Goal: Task Accomplishment & Management: Complete application form

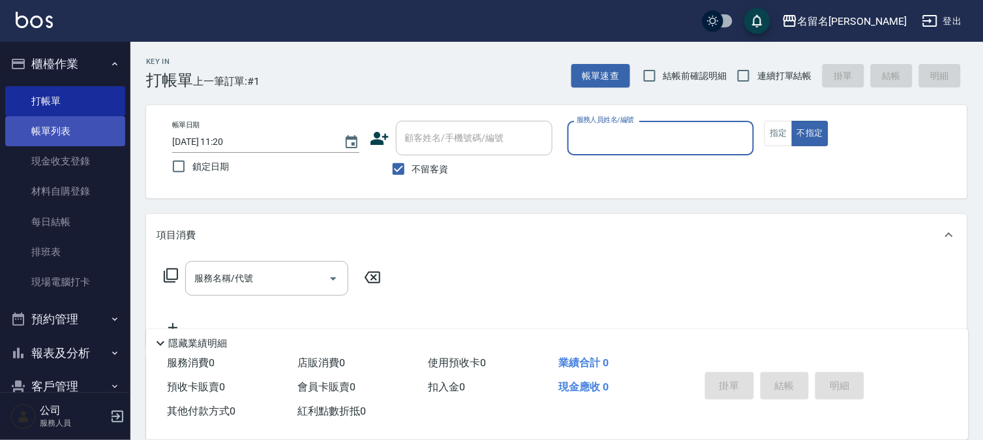
click at [70, 136] on link "帳單列表" at bounding box center [65, 131] width 120 height 30
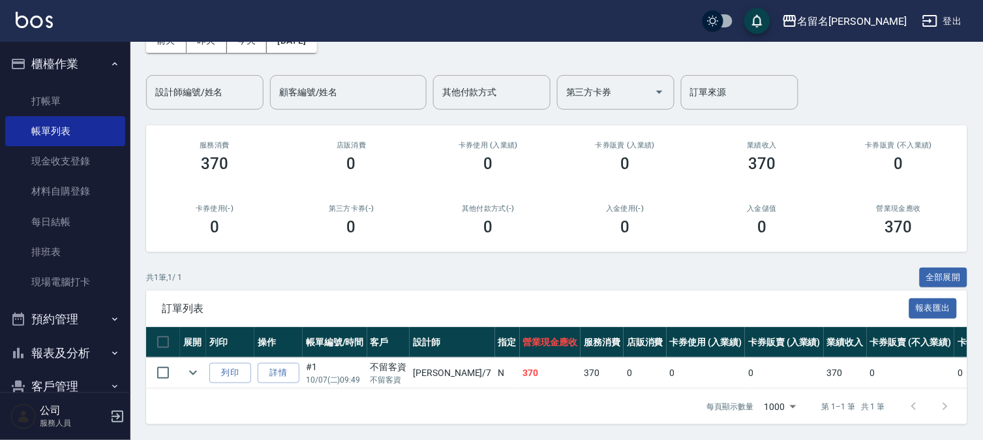
scroll to position [87, 0]
click at [278, 363] on link "詳情" at bounding box center [279, 373] width 42 height 20
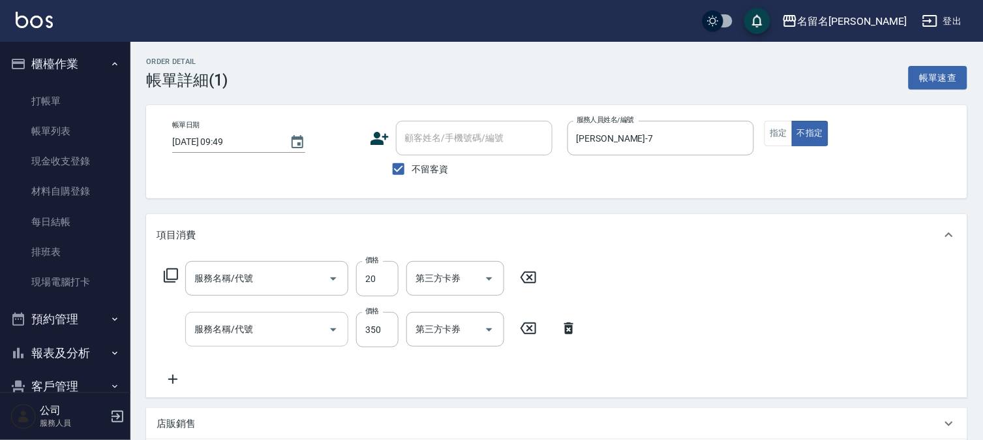
type input "[DATE] 09:49"
checkbox input "true"
type input "[PERSON_NAME]-7"
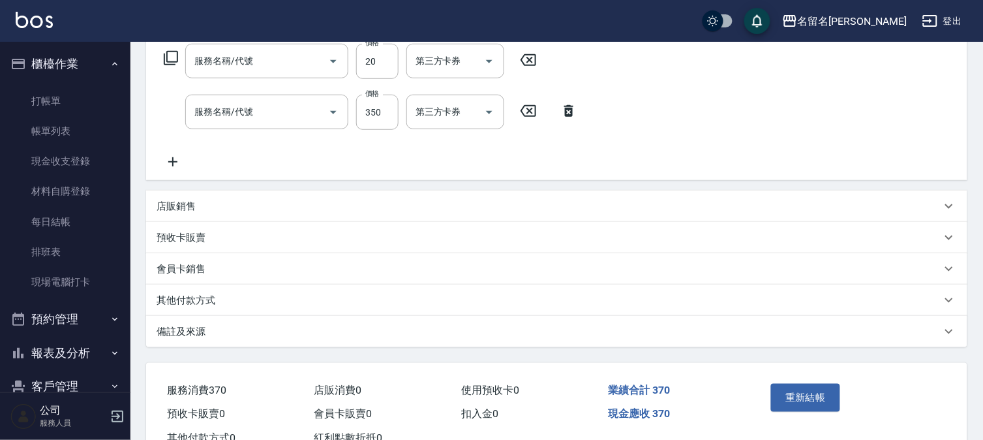
type input "[PERSON_NAME](809)"
type input "P.S洗髮(501)"
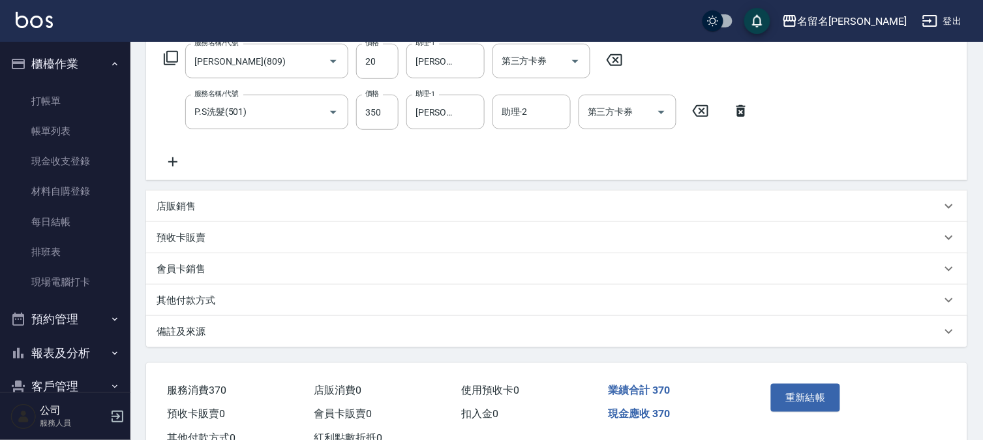
click at [180, 168] on icon at bounding box center [173, 162] width 33 height 16
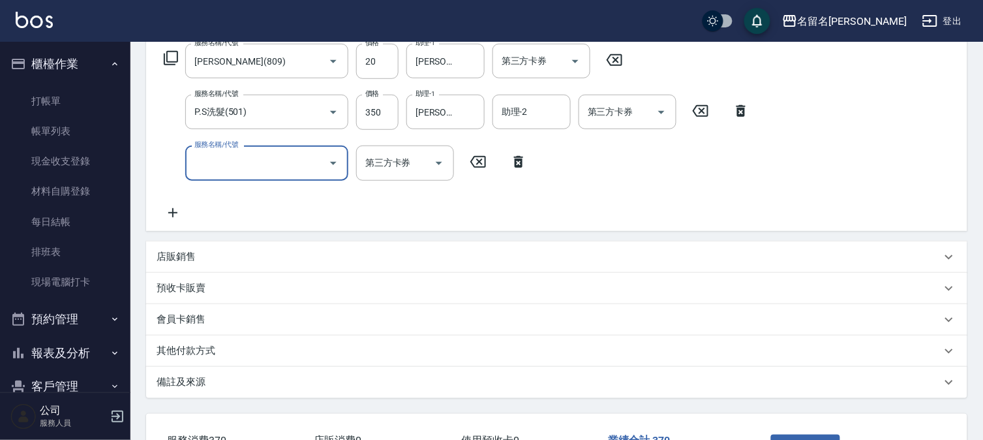
click at [355, 162] on div "服務名稱/代號 服務名稱/代號 第三方卡券 第三方卡券" at bounding box center [346, 162] width 378 height 35
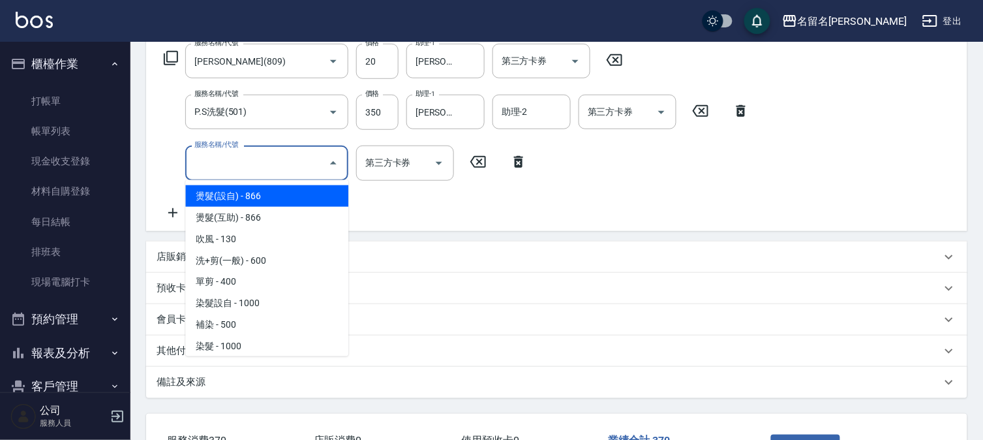
click at [301, 158] on input "服務名稱/代號" at bounding box center [257, 162] width 132 height 23
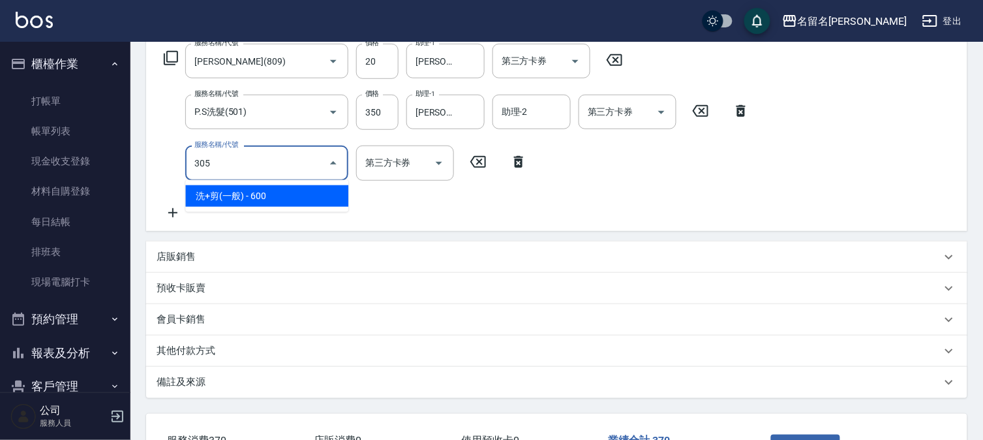
type input "洗+剪(一般)(305)"
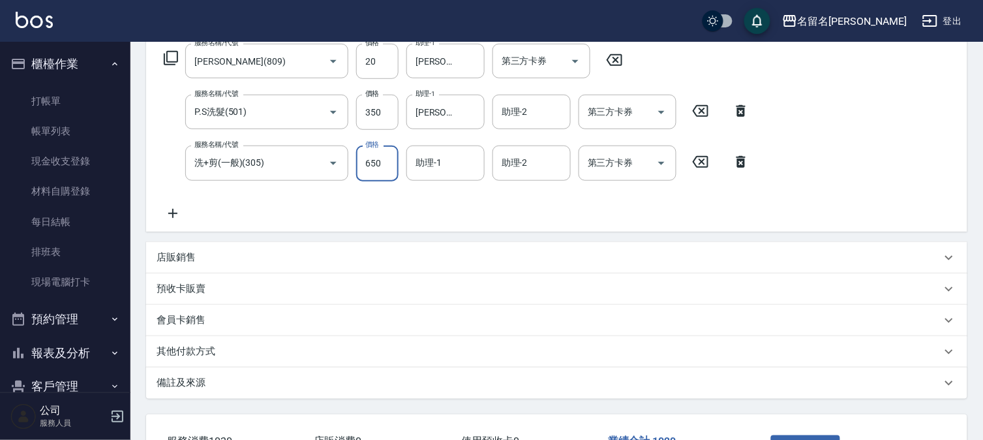
type input "650"
type input "[PERSON_NAME]-7"
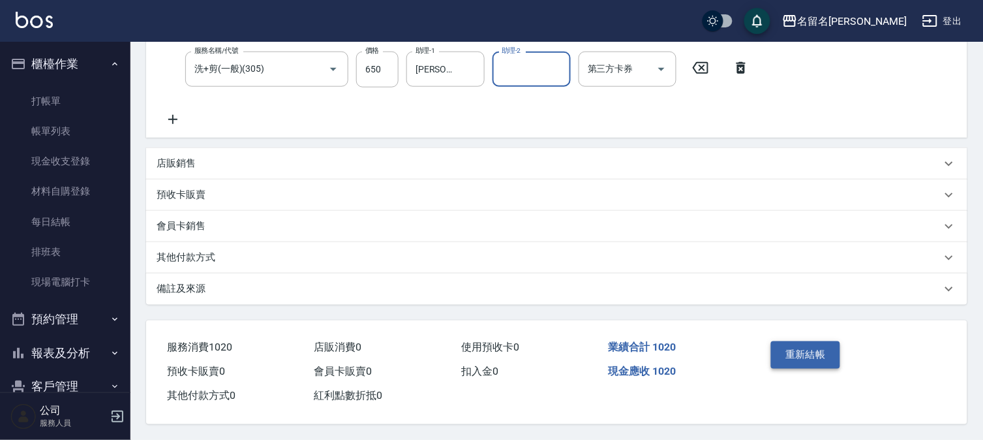
scroll to position [314, 0]
click at [811, 342] on button "重新結帳" at bounding box center [805, 354] width 69 height 27
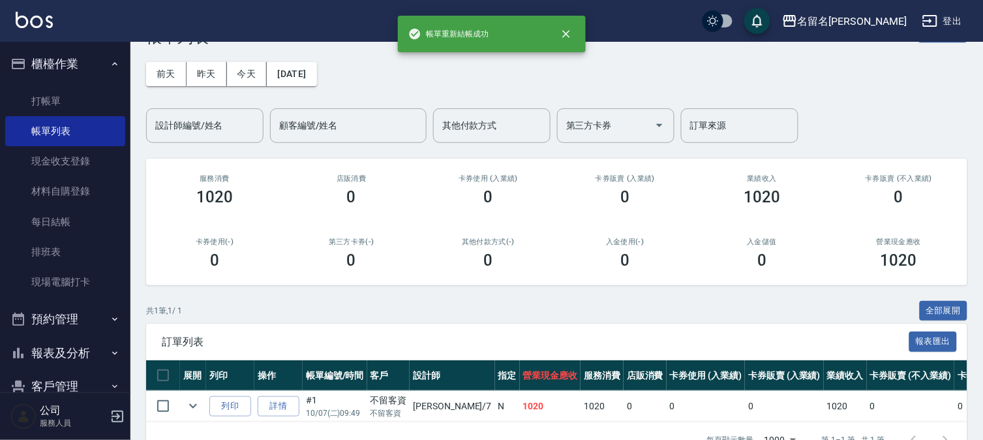
scroll to position [87, 0]
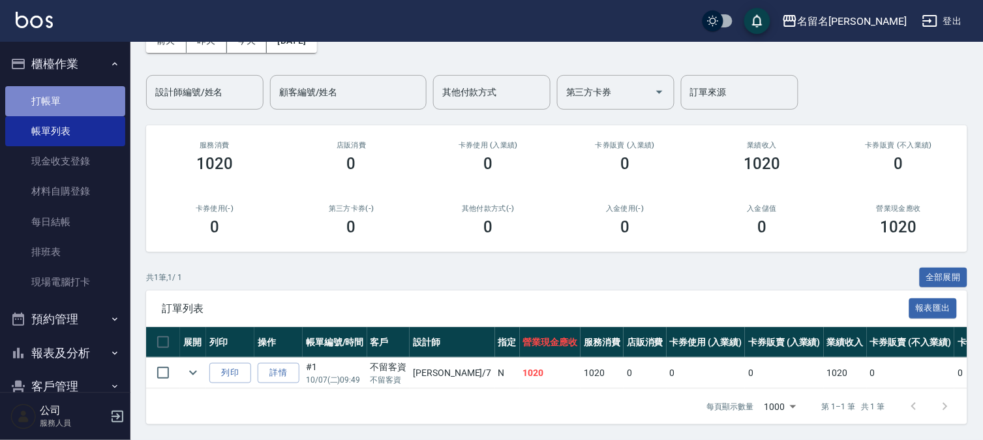
click at [83, 98] on link "打帳單" at bounding box center [65, 101] width 120 height 30
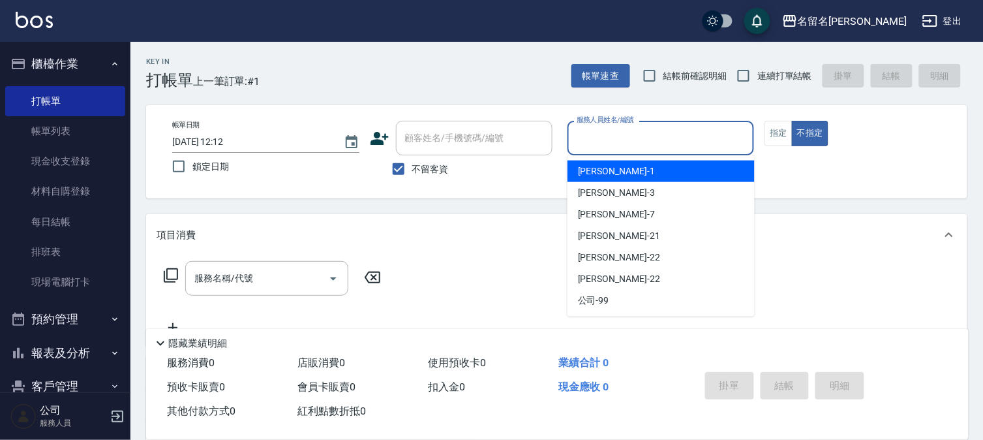
click at [604, 145] on input "服務人員姓名/編號" at bounding box center [660, 138] width 175 height 23
drag, startPoint x: 622, startPoint y: 176, endPoint x: 629, endPoint y: 175, distance: 7.3
click at [628, 176] on div "[PERSON_NAME]-1" at bounding box center [661, 171] width 187 height 22
type input "[PERSON_NAME]-1"
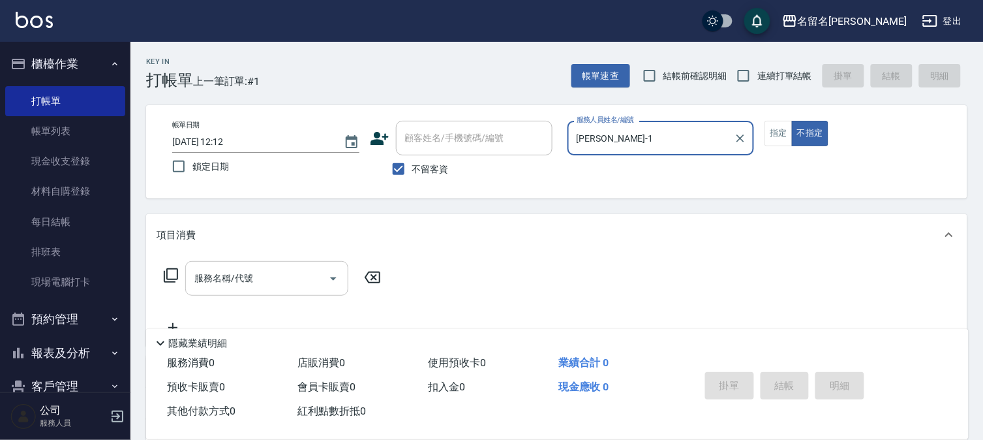
click at [196, 282] on input "服務名稱/代號" at bounding box center [257, 278] width 132 height 23
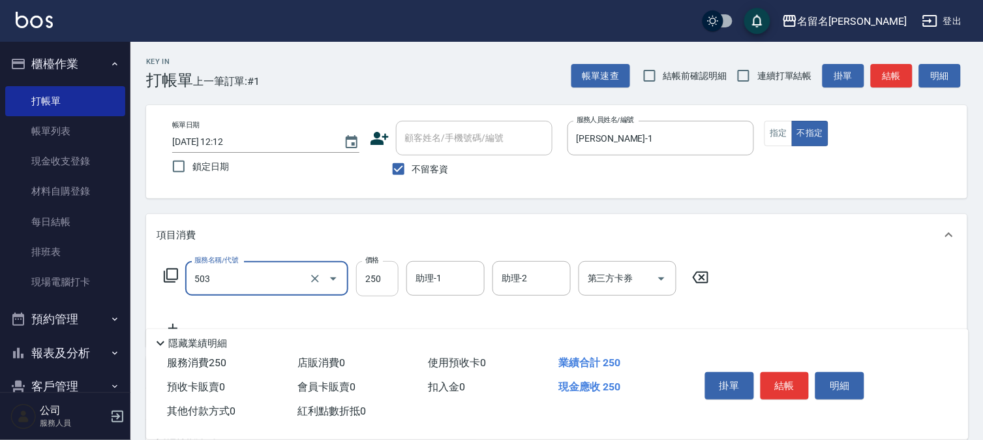
type input "指定洗髮(503)"
type input "300"
click at [442, 275] on input "助理-1" at bounding box center [445, 278] width 67 height 23
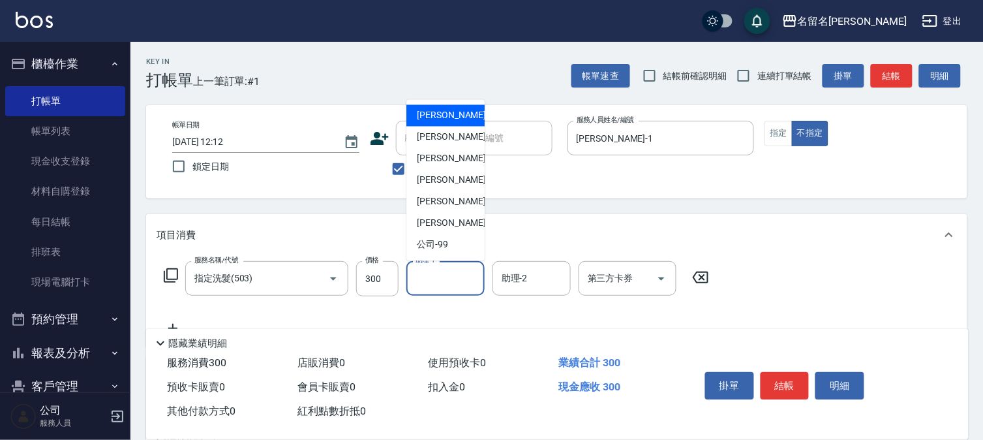
click at [435, 109] on span "[PERSON_NAME]-1" at bounding box center [455, 116] width 77 height 14
type input "[PERSON_NAME]-1"
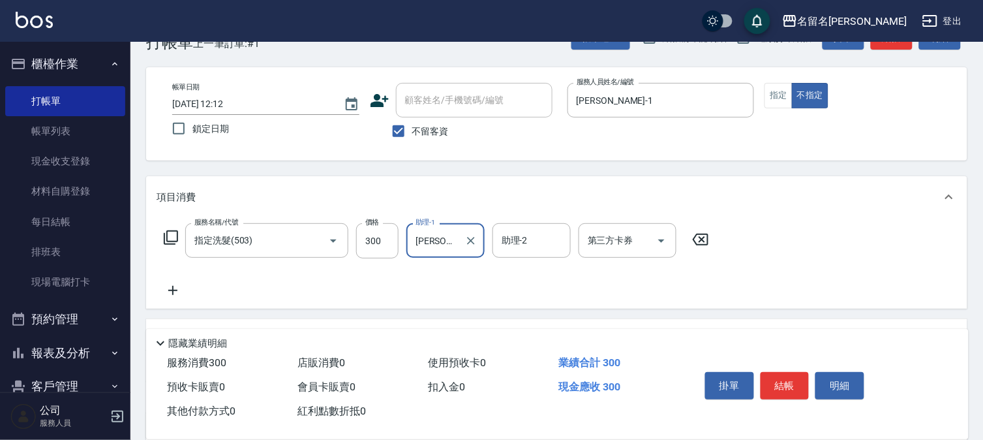
scroll to position [145, 0]
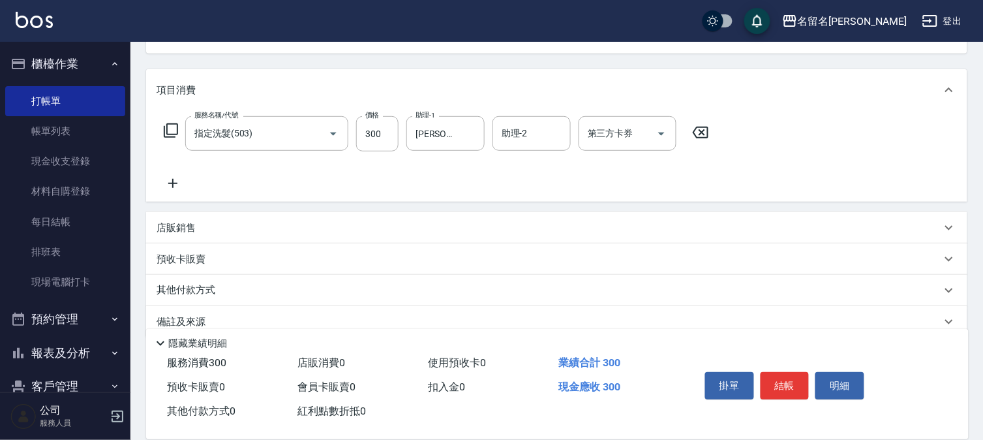
click at [177, 181] on icon at bounding box center [173, 183] width 33 height 16
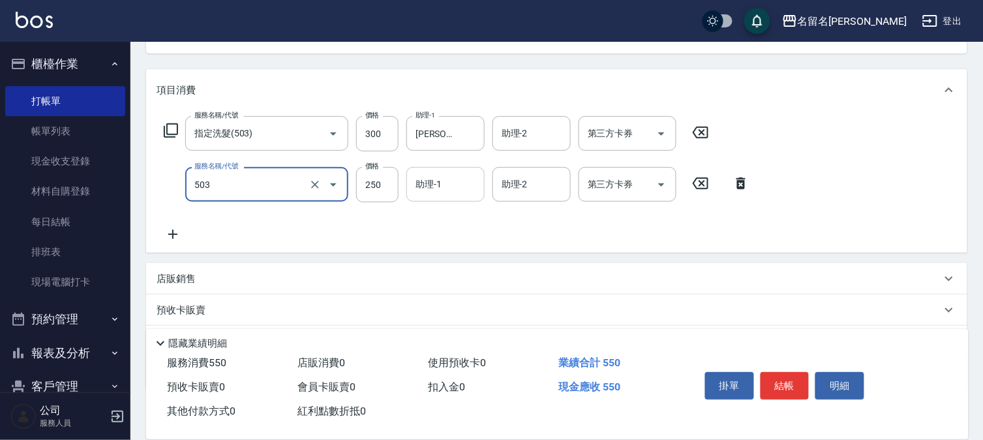
type input "指定洗髮(503)"
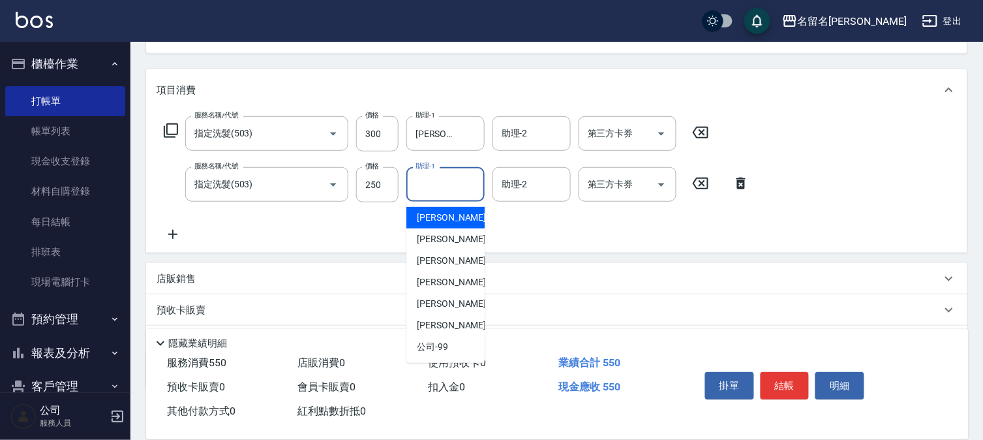
click at [450, 187] on input "助理-1" at bounding box center [445, 184] width 67 height 23
click at [460, 213] on div "[PERSON_NAME]-1" at bounding box center [445, 218] width 78 height 22
type input "[PERSON_NAME]-1"
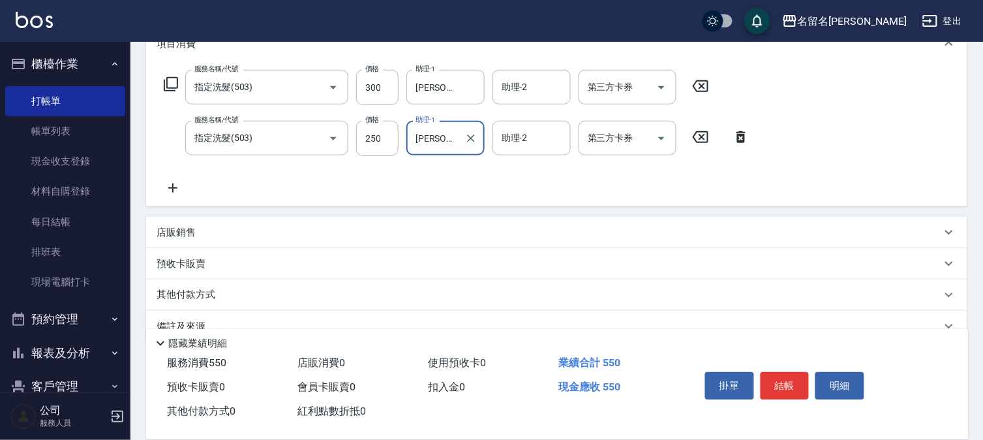
scroll to position [217, 0]
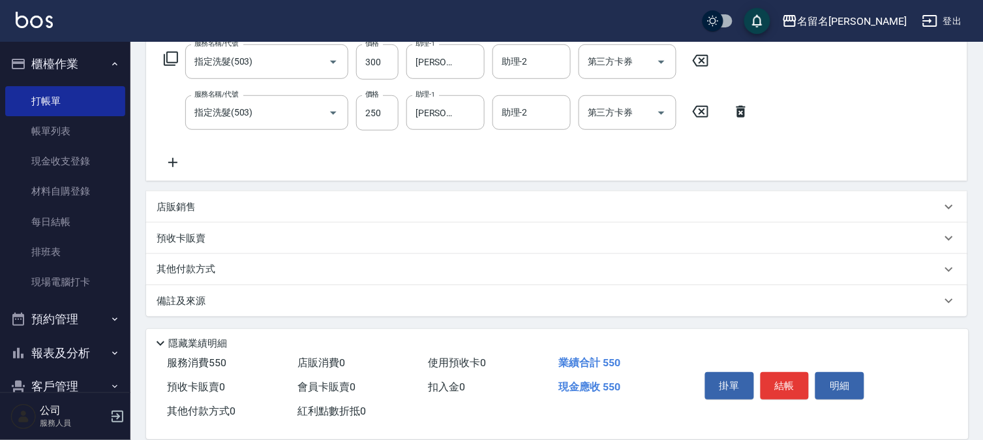
click at [176, 157] on icon at bounding box center [173, 163] width 33 height 16
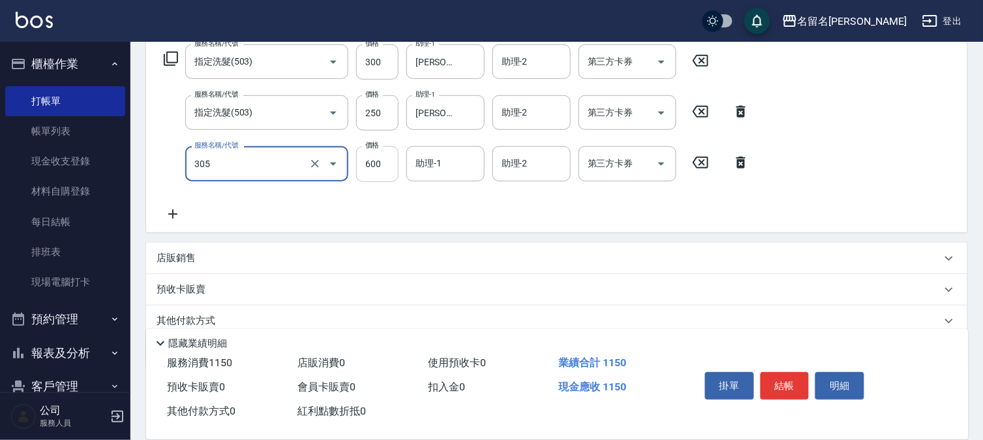
type input "洗+剪(一般)(305)"
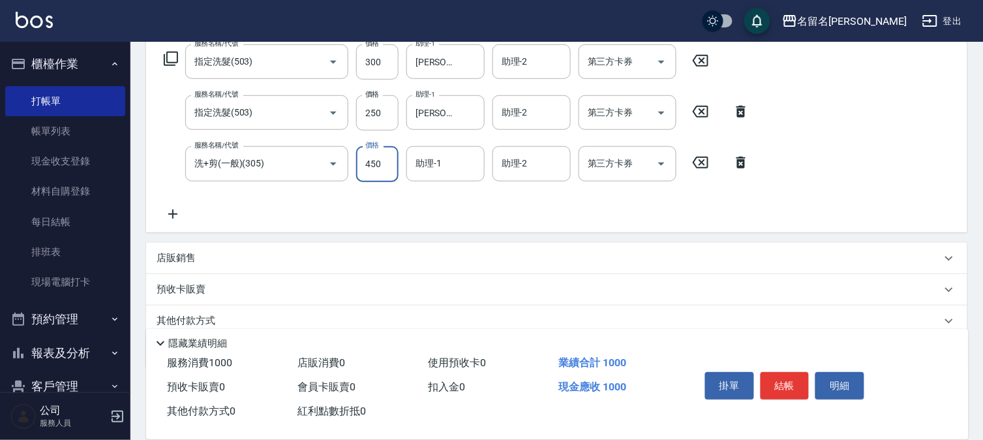
type input "450"
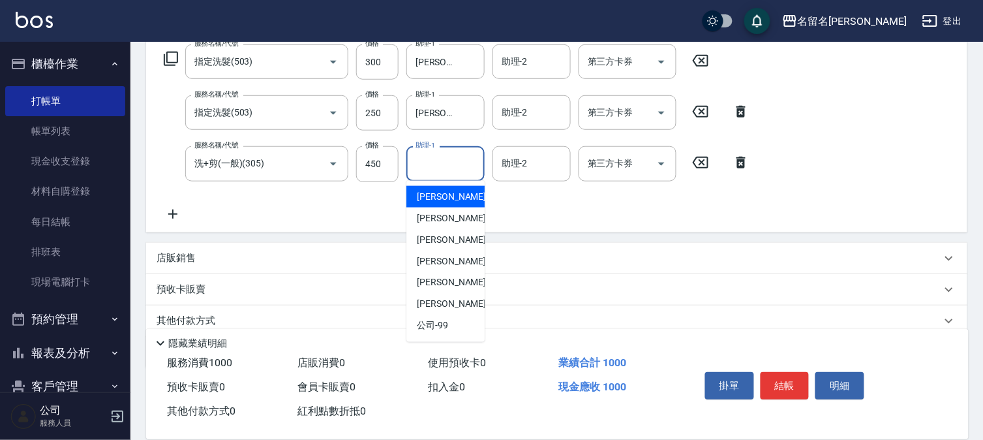
click at [431, 161] on input "助理-1" at bounding box center [445, 163] width 67 height 23
click at [442, 187] on div "[PERSON_NAME]-1" at bounding box center [445, 197] width 78 height 22
type input "[PERSON_NAME]-1"
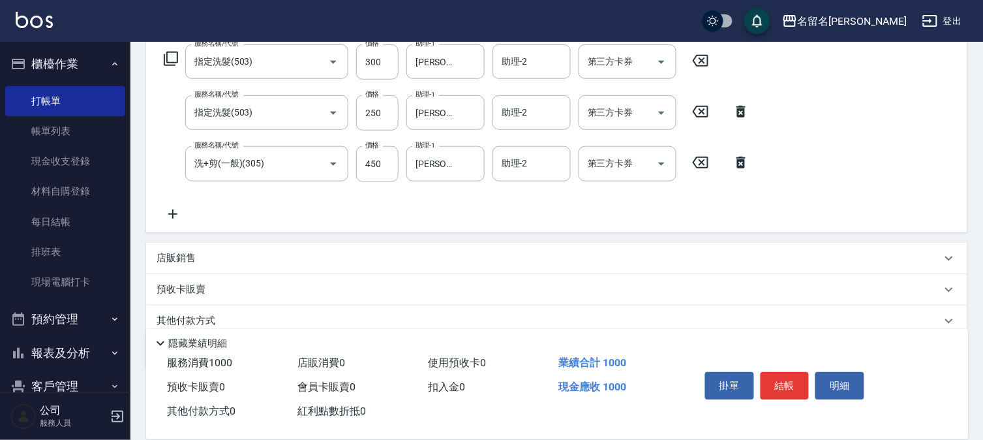
click at [178, 210] on icon at bounding box center [173, 214] width 33 height 16
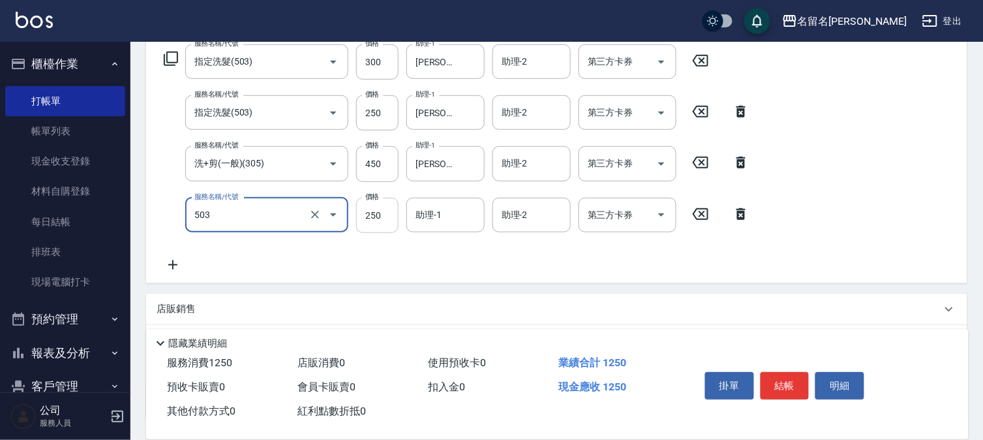
type input "指定洗髮(503)"
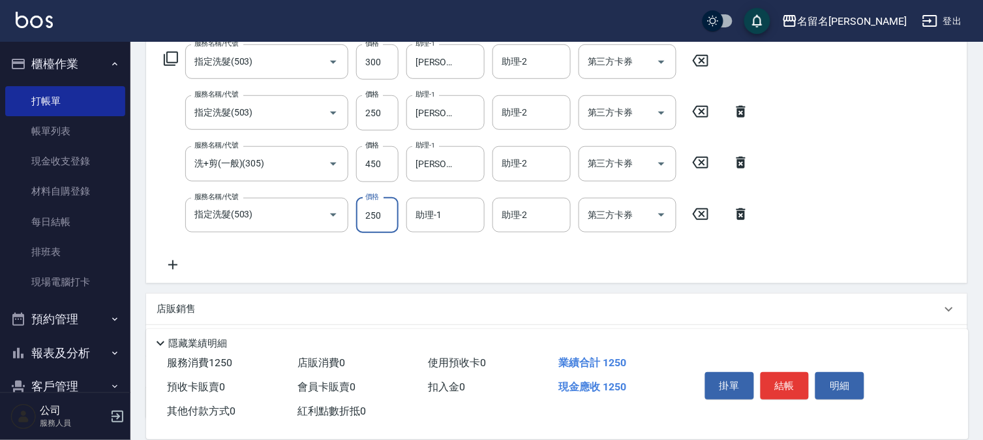
click at [376, 219] on input "250" at bounding box center [377, 215] width 42 height 35
type input "350"
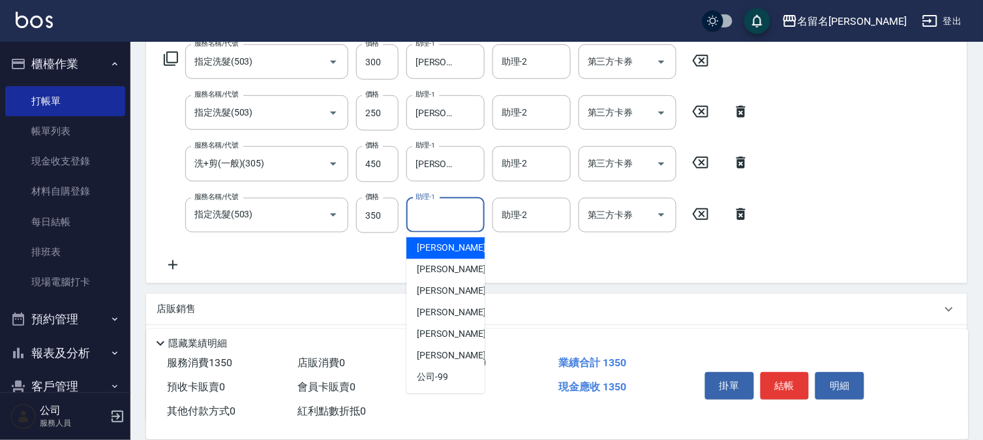
click at [451, 212] on input "助理-1" at bounding box center [445, 215] width 67 height 23
click at [417, 245] on div "[PERSON_NAME]-1" at bounding box center [445, 248] width 78 height 22
type input "[PERSON_NAME]-1"
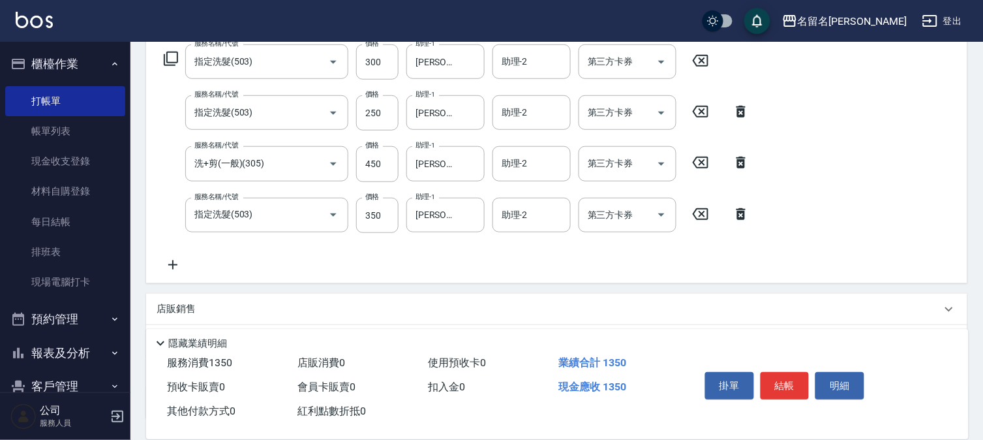
click at [183, 268] on icon at bounding box center [173, 265] width 33 height 16
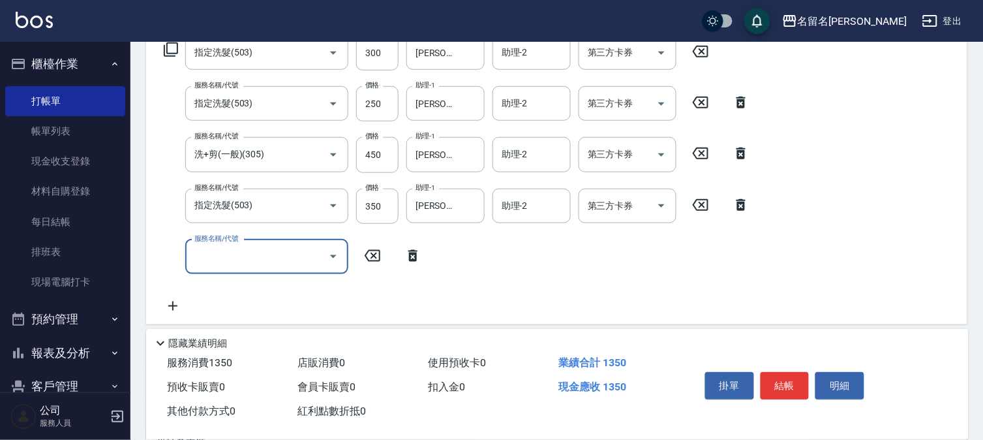
scroll to position [289, 0]
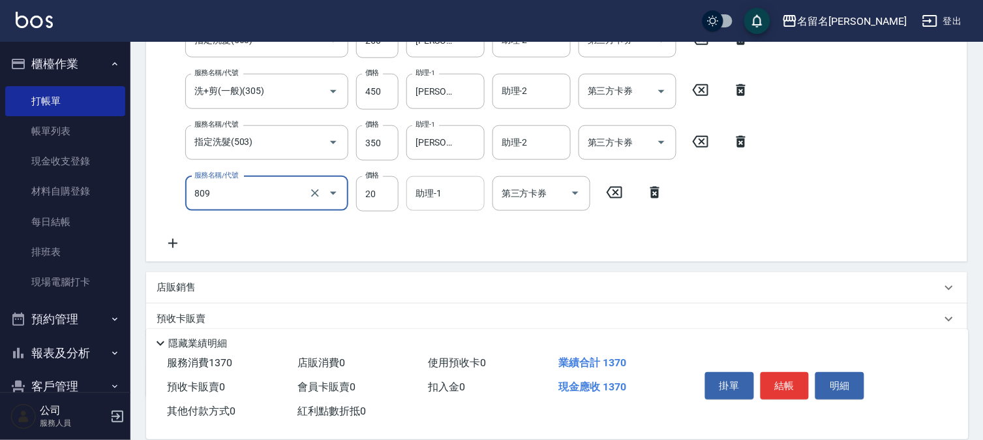
type input "[PERSON_NAME](809)"
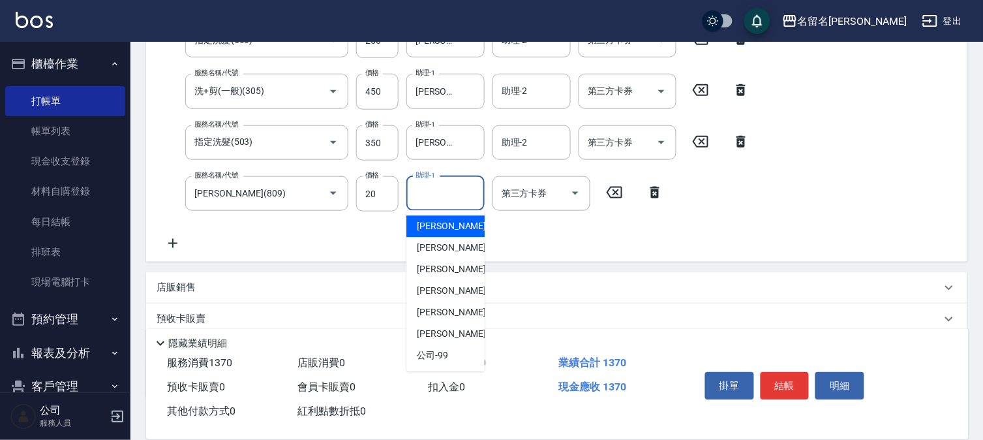
drag, startPoint x: 455, startPoint y: 197, endPoint x: 465, endPoint y: 194, distance: 10.3
click at [465, 194] on input "助理-1" at bounding box center [445, 193] width 67 height 23
click at [450, 224] on span "[PERSON_NAME]-1" at bounding box center [455, 227] width 77 height 14
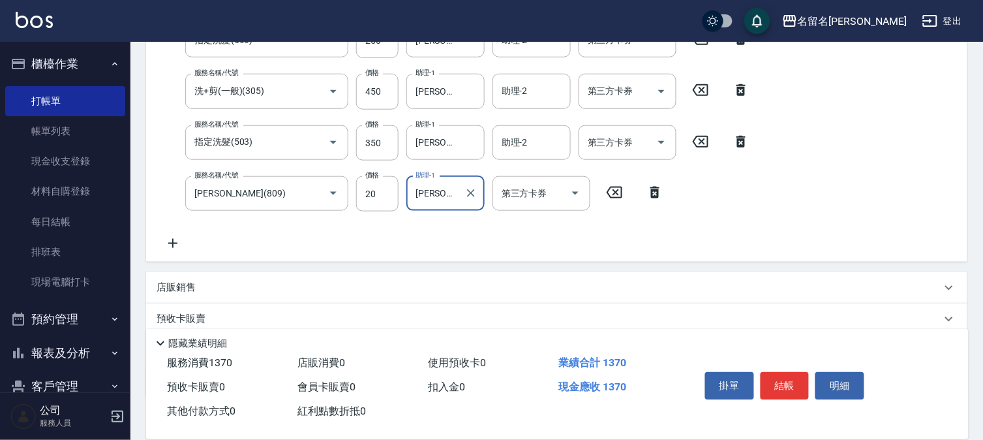
type input "[PERSON_NAME]-1"
click at [766, 374] on button "結帳" at bounding box center [785, 385] width 49 height 27
